Goal: Transaction & Acquisition: Purchase product/service

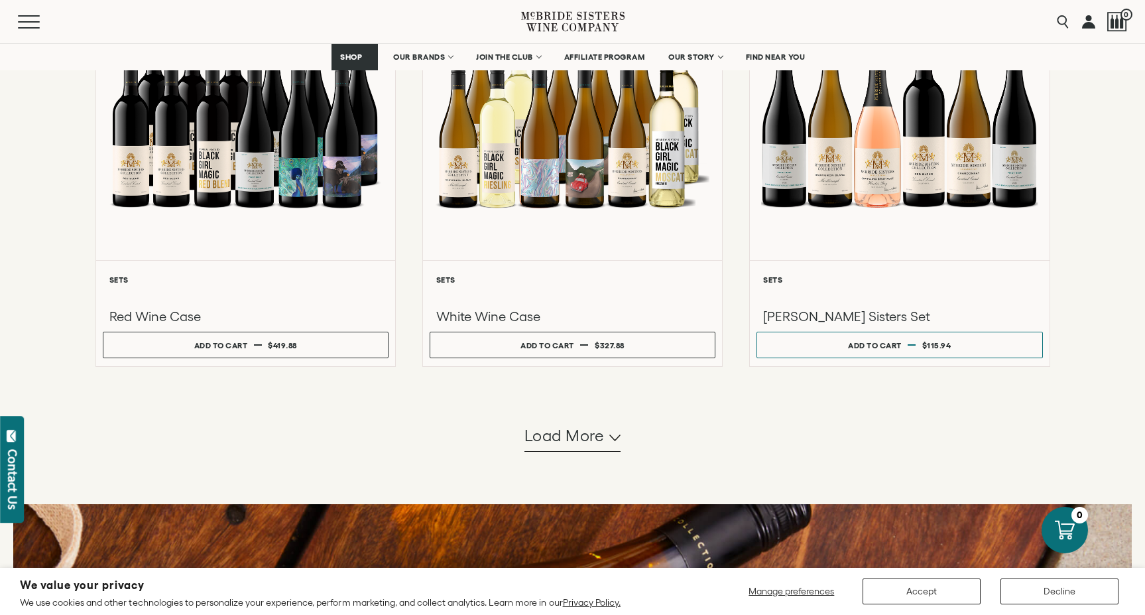
scroll to position [1133, 0]
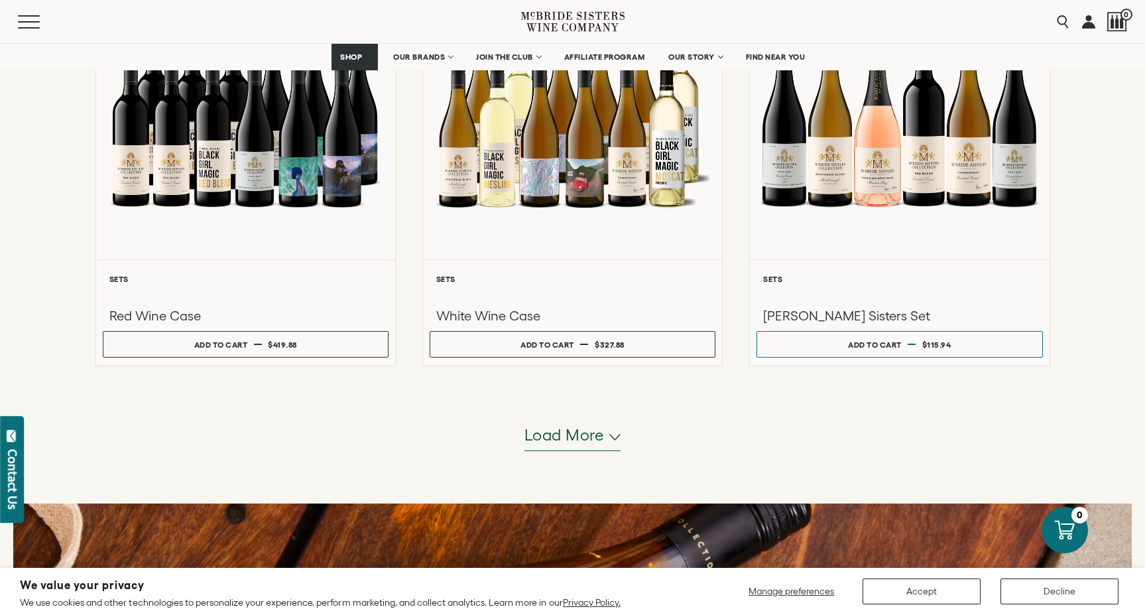
click at [614, 434] on icon "button" at bounding box center [614, 437] width 11 height 7
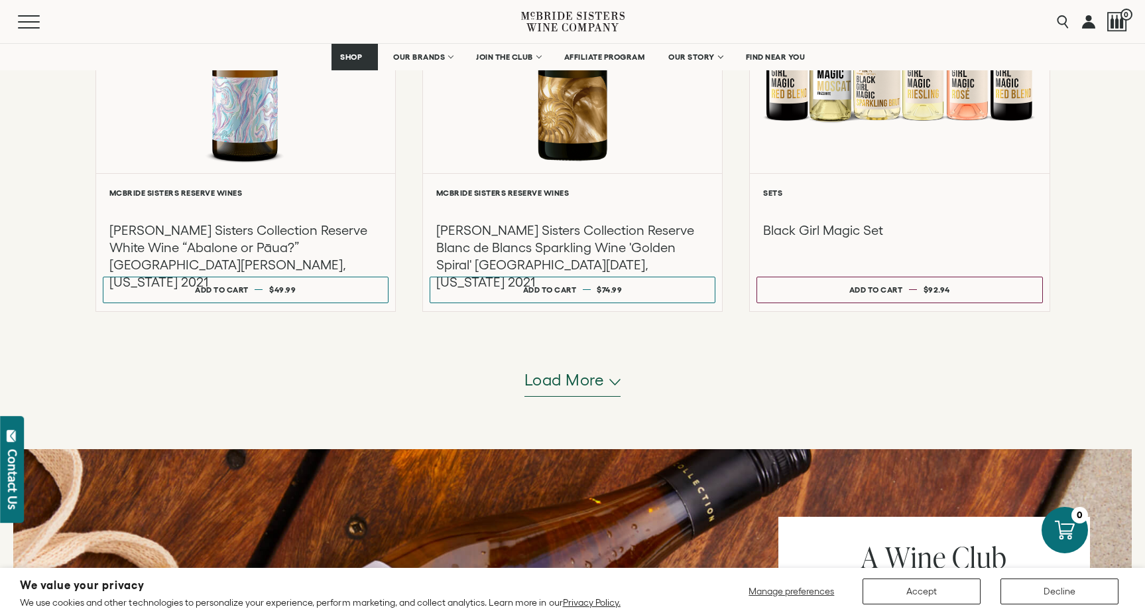
scroll to position [2512, 0]
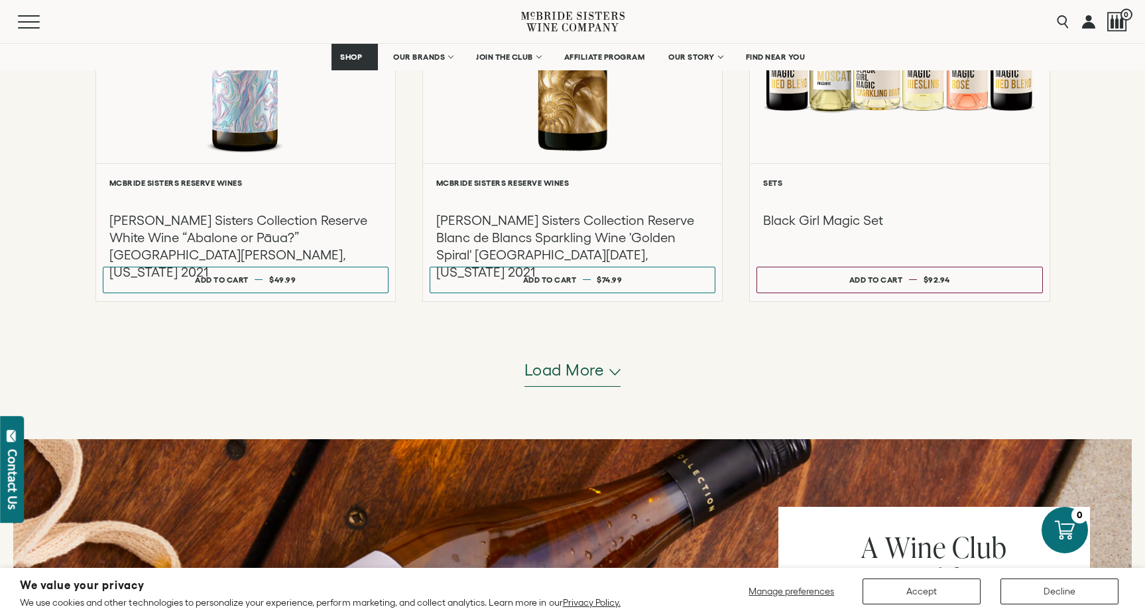
click at [613, 371] on icon "button" at bounding box center [614, 372] width 11 height 7
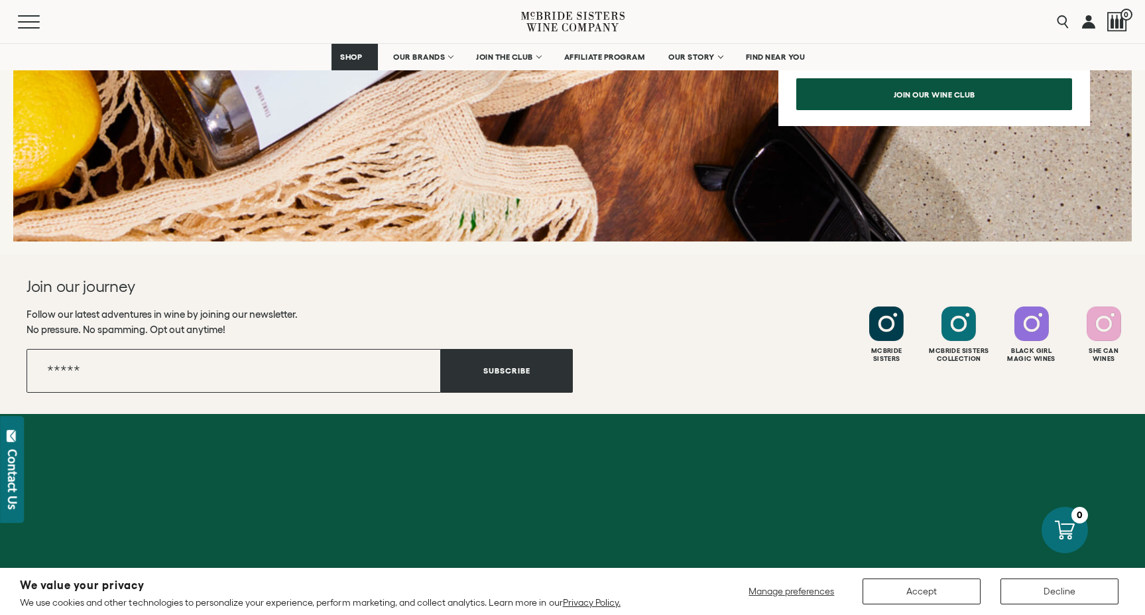
scroll to position [4659, 0]
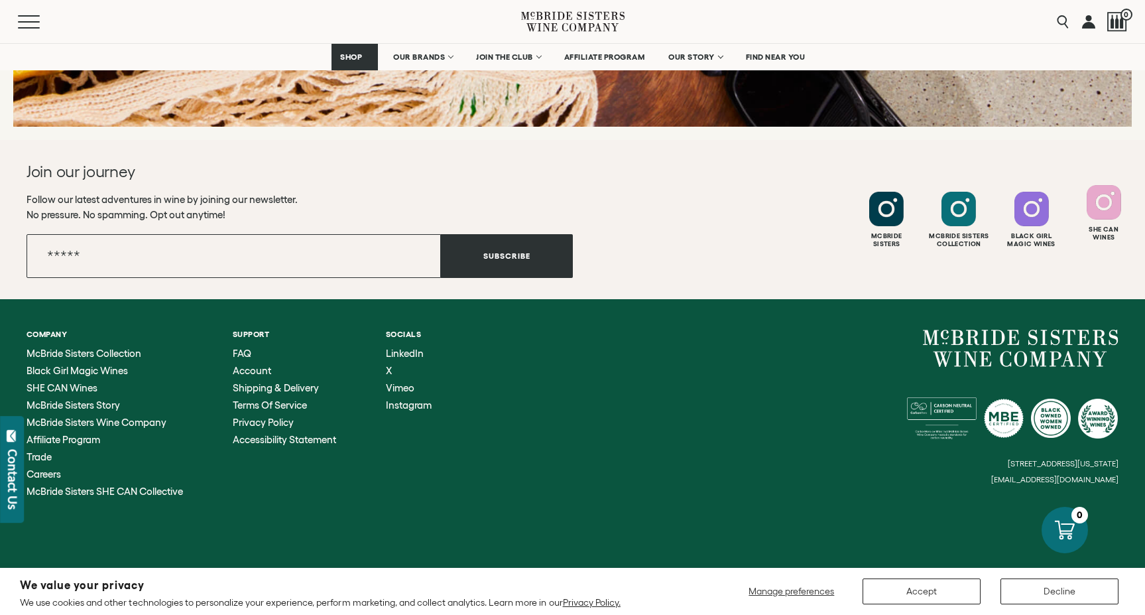
click at [1103, 215] on div at bounding box center [1104, 202] width 34 height 34
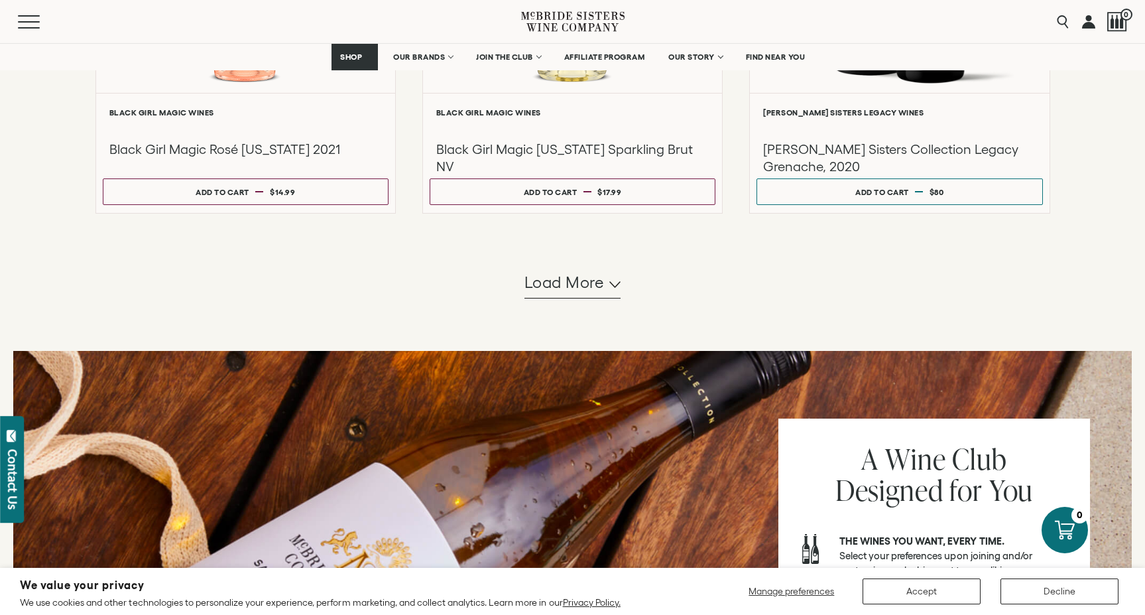
scroll to position [3865, 0]
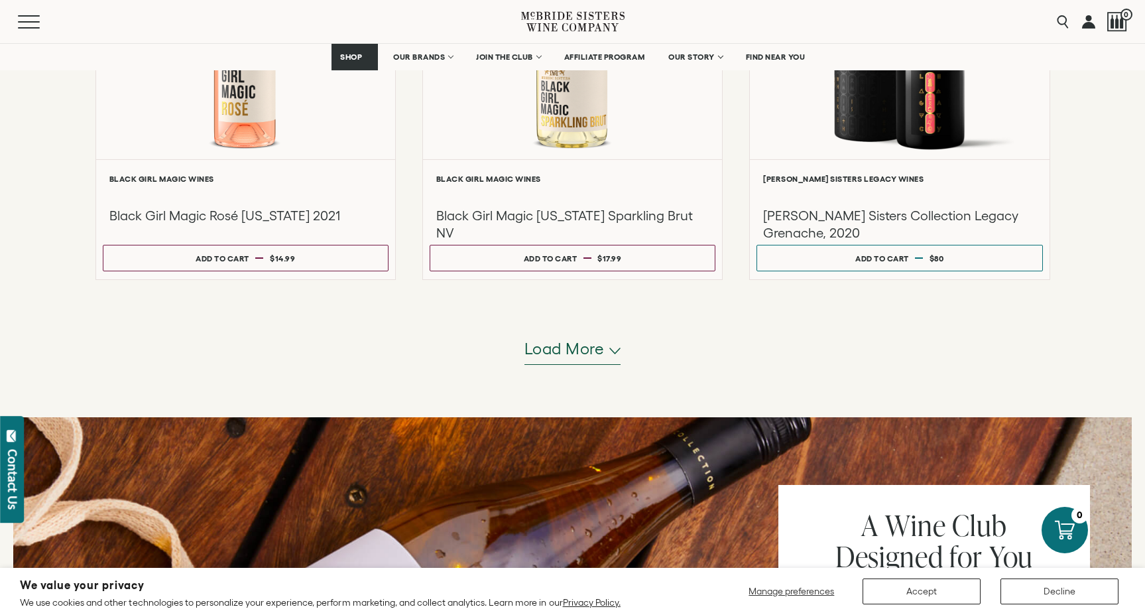
click at [611, 348] on icon "button" at bounding box center [614, 350] width 11 height 7
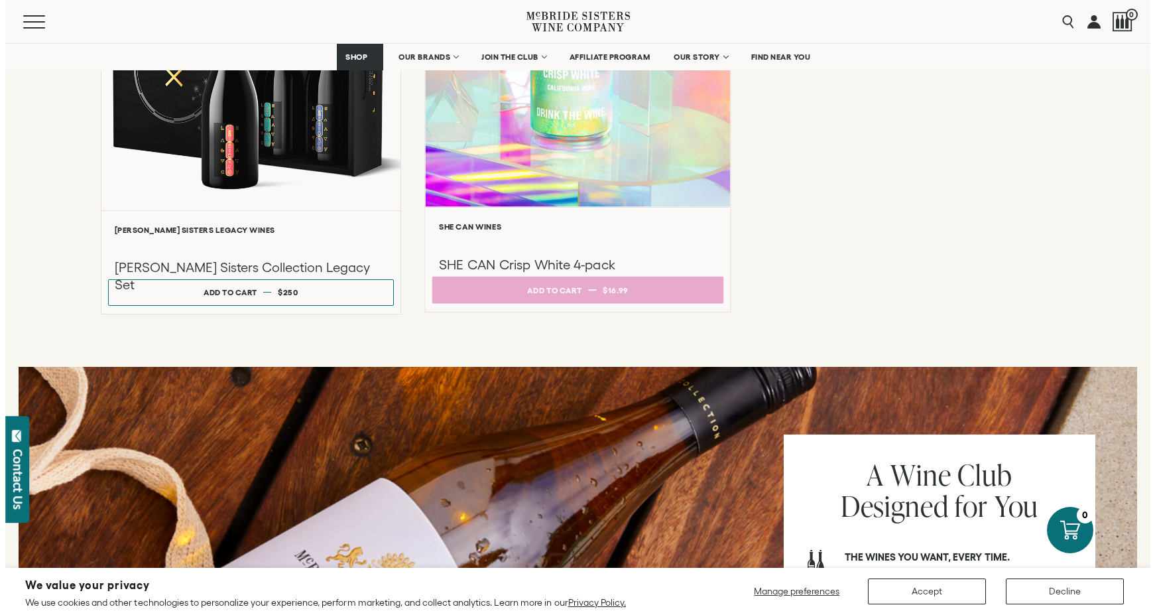
scroll to position [4682, 0]
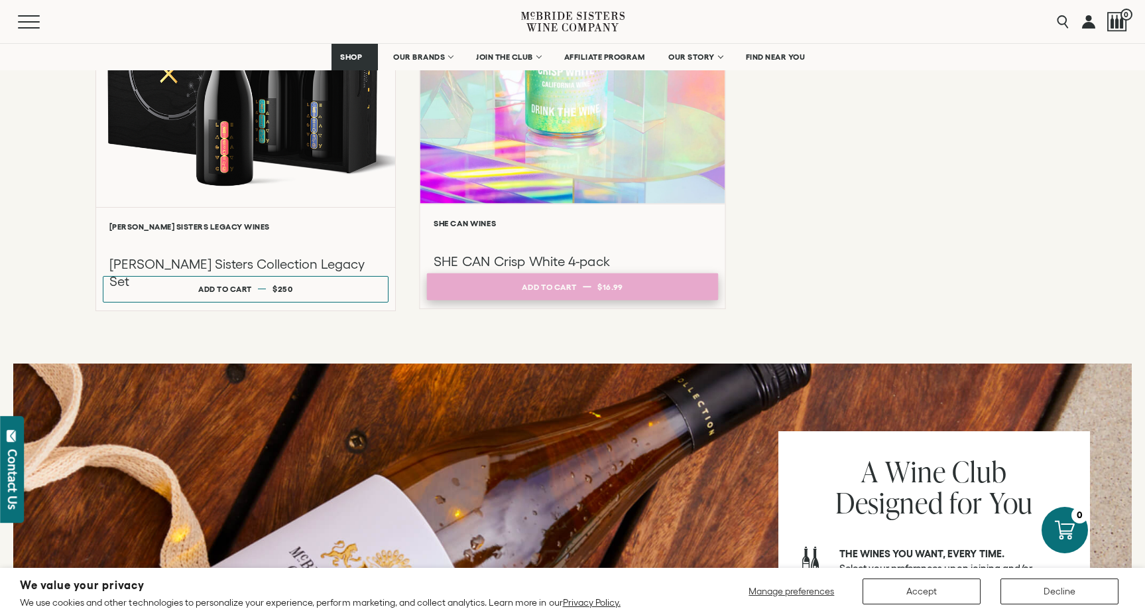
click at [557, 286] on div "Add to cart" at bounding box center [549, 287] width 54 height 20
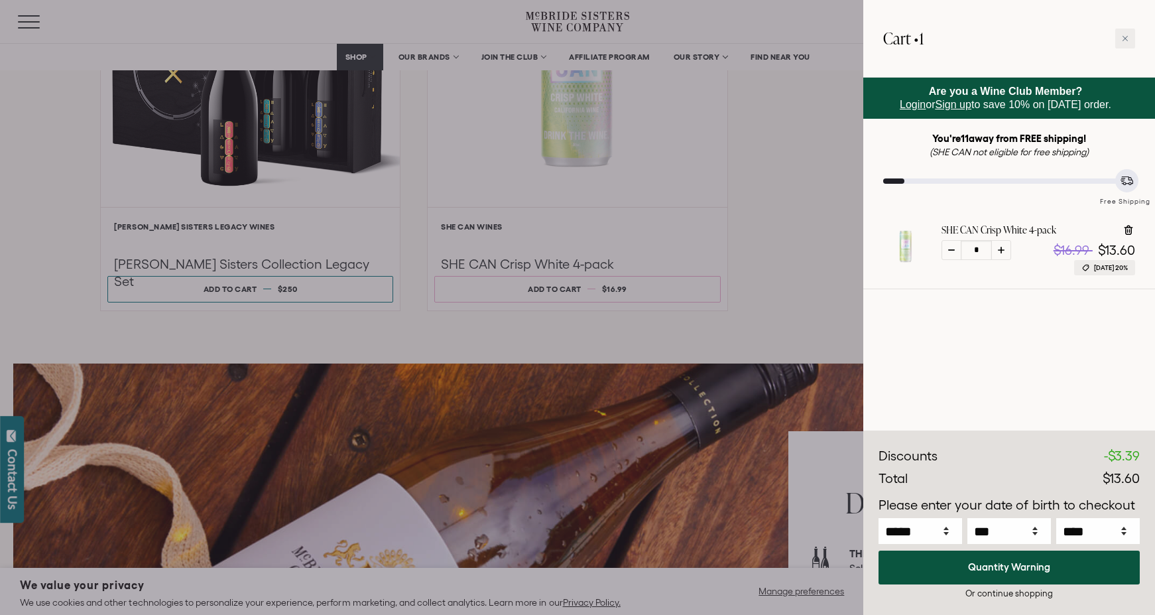
drag, startPoint x: 1124, startPoint y: 38, endPoint x: 1109, endPoint y: 44, distance: 16.0
click at [1124, 38] on icon at bounding box center [1125, 38] width 7 height 7
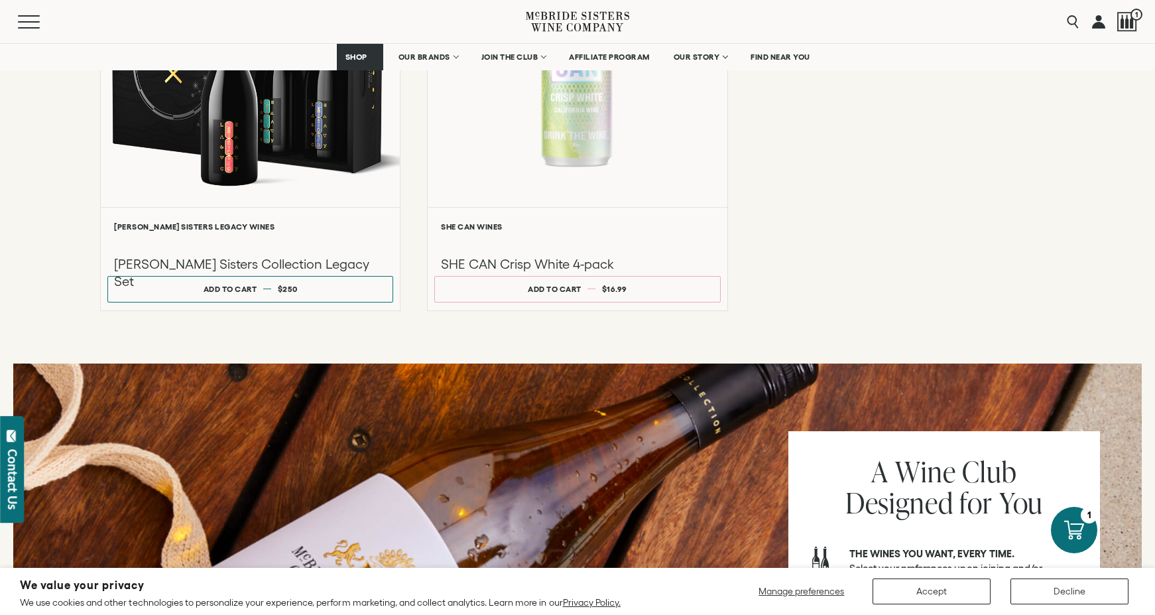
click at [768, 56] on span "FIND NEAR YOU" at bounding box center [781, 56] width 60 height 9
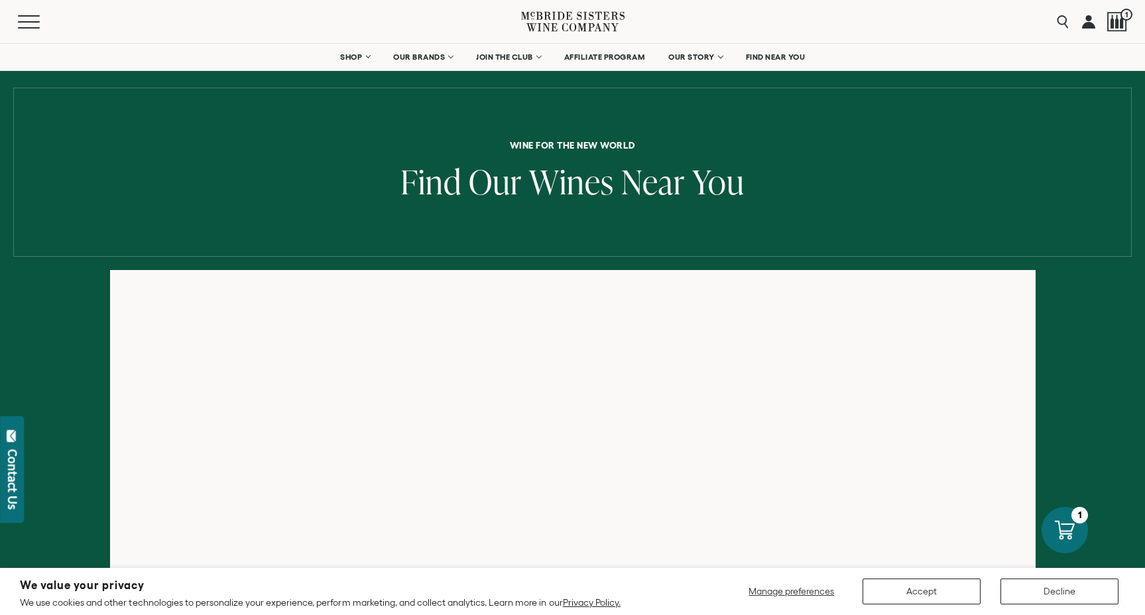
scroll to position [47, 0]
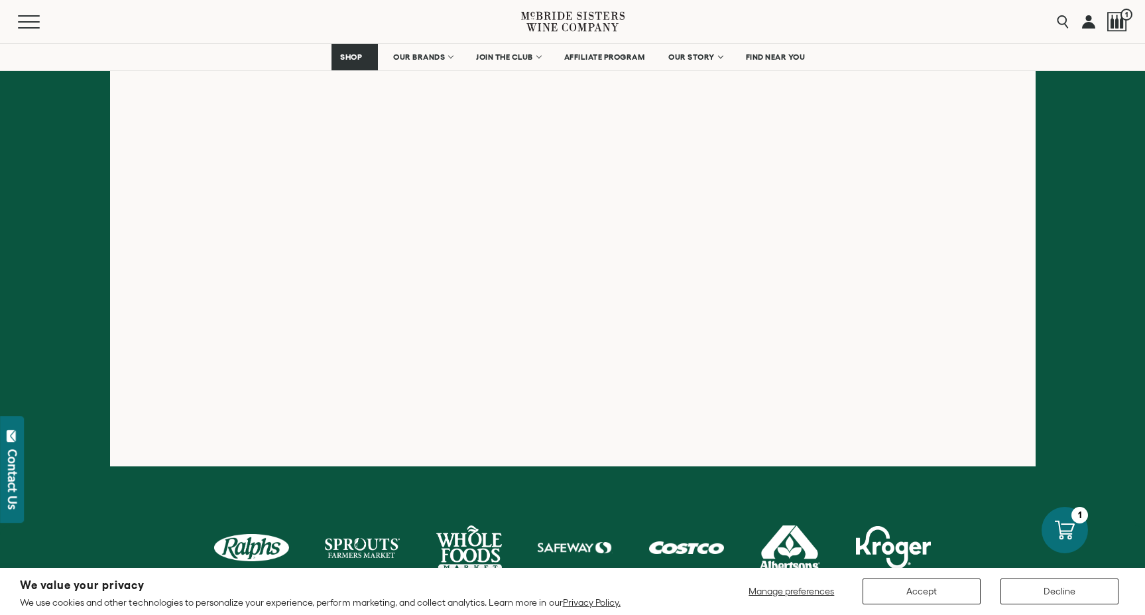
scroll to position [87, 0]
